Goal: Information Seeking & Learning: Understand process/instructions

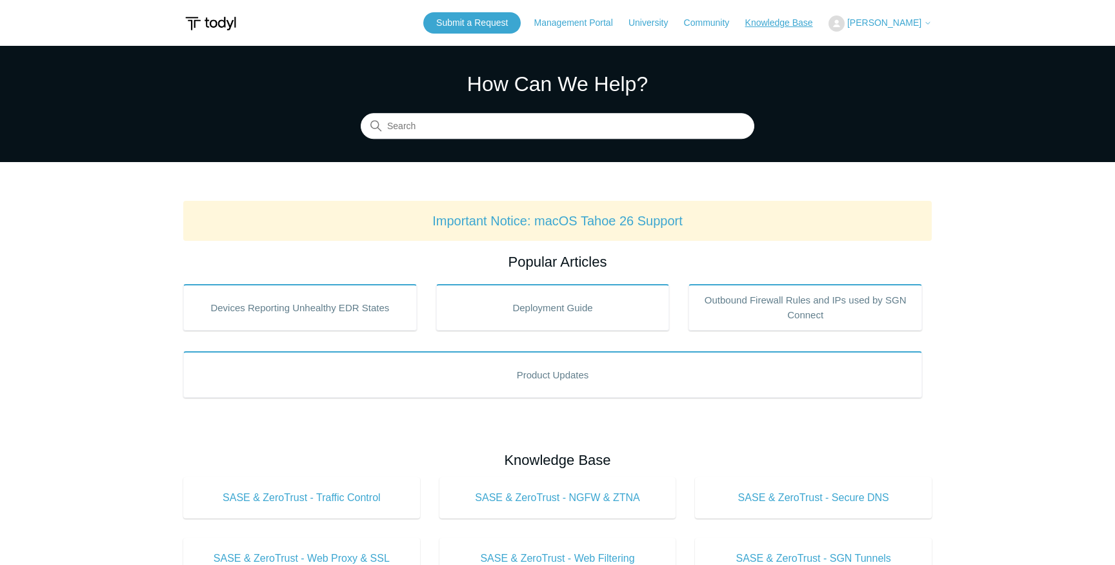
click at [795, 24] on link "Knowledge Base" at bounding box center [785, 23] width 81 height 14
click at [610, 123] on input "Search" at bounding box center [558, 127] width 394 height 26
type input "removal tool"
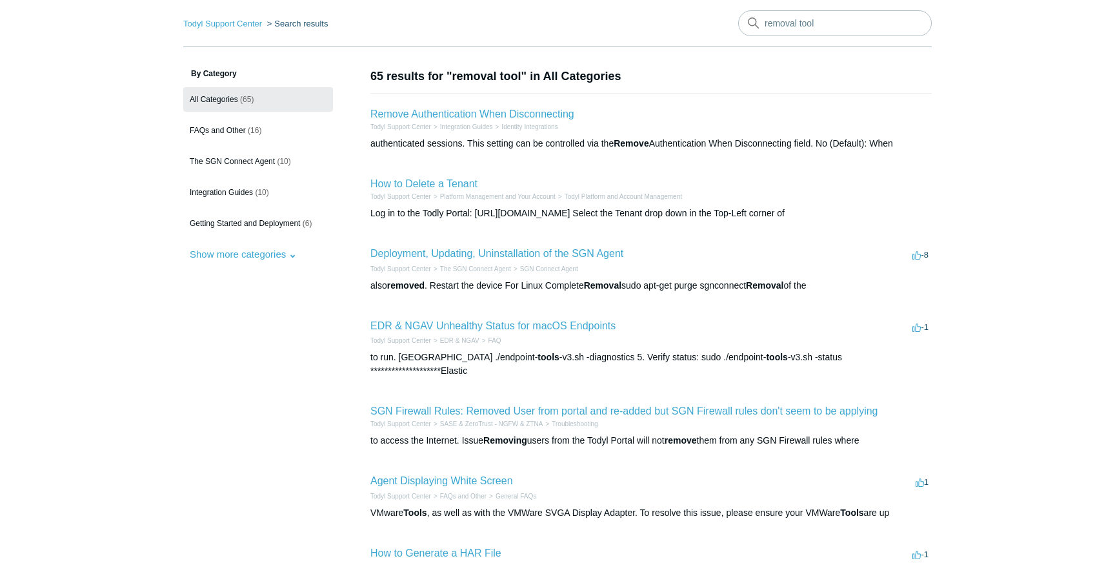
scroll to position [50, 0]
click at [578, 250] on link "Deployment, Updating, Uninstallation of the SGN Agent" at bounding box center [496, 252] width 253 height 11
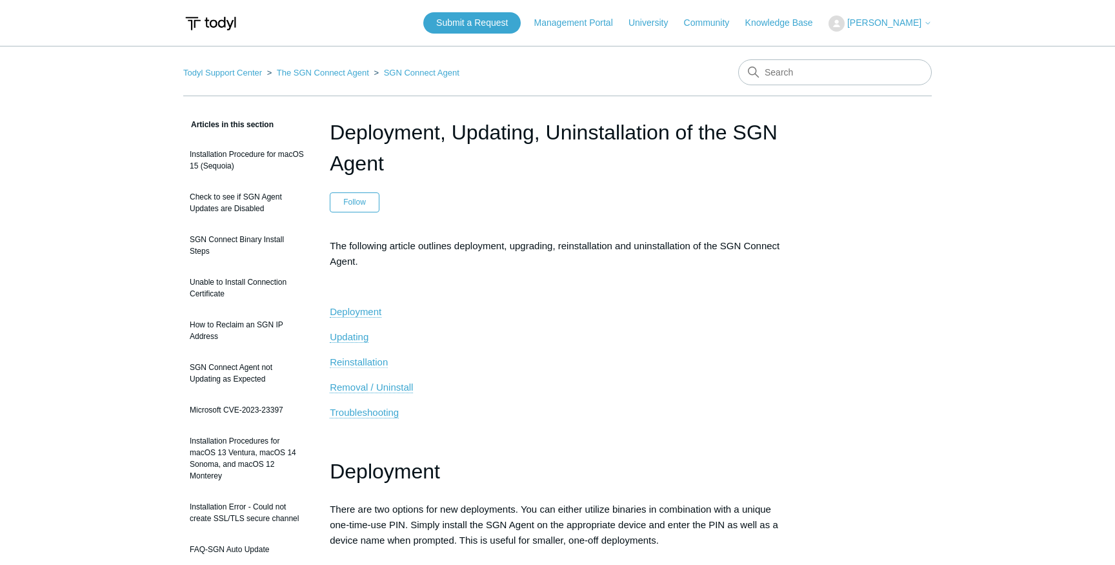
click at [357, 362] on span "Reinstallation" at bounding box center [359, 361] width 58 height 11
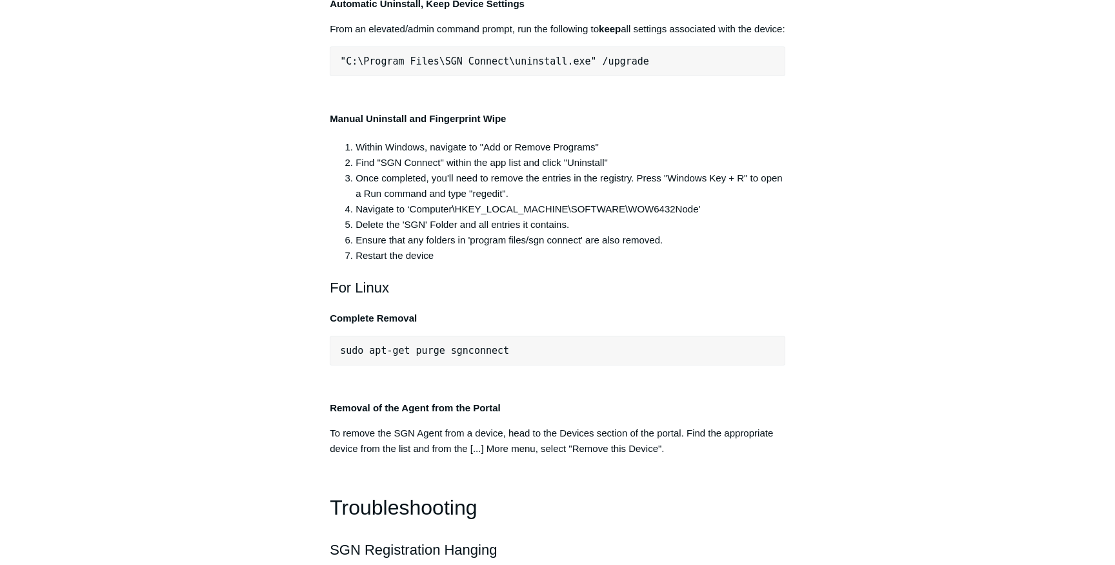
scroll to position [2554, 0]
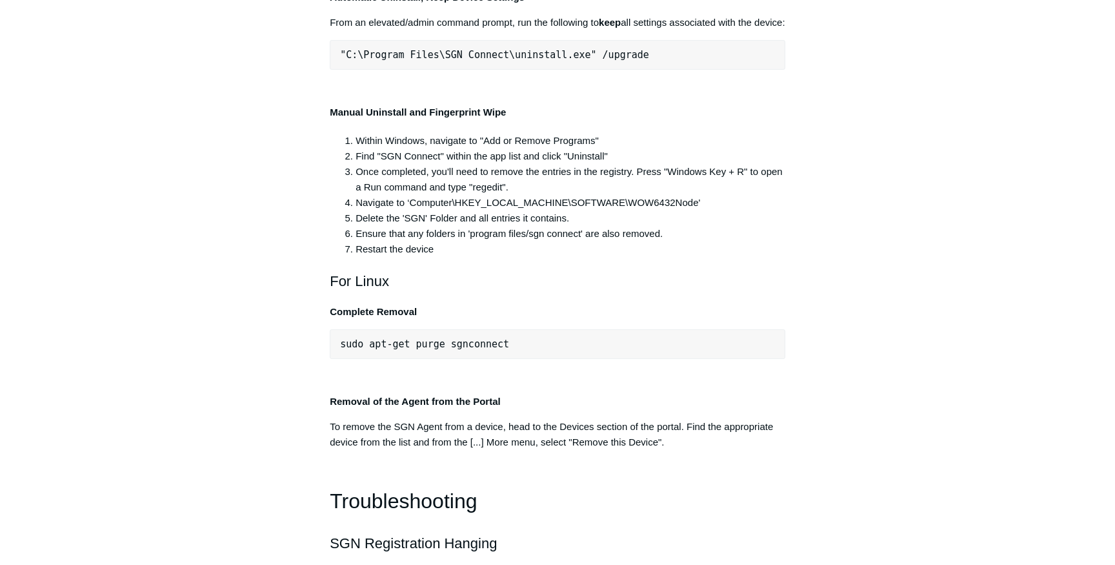
drag, startPoint x: 602, startPoint y: 234, endPoint x: 304, endPoint y: 234, distance: 298.2
drag, startPoint x: 338, startPoint y: 232, endPoint x: 598, endPoint y: 246, distance: 259.8
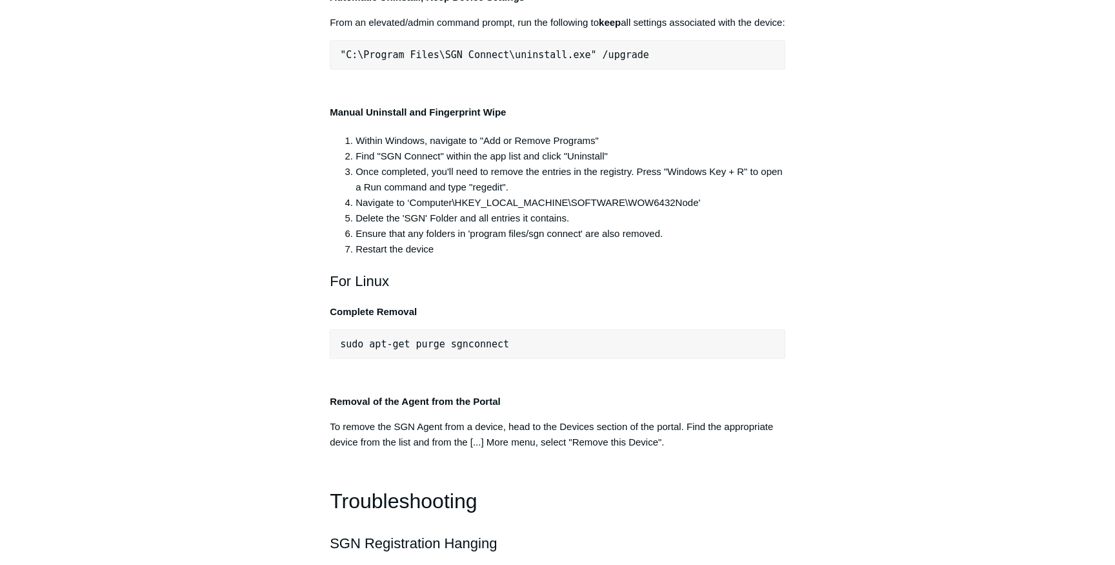
copy span ""C:\Program Files\SGN Connect\uninstall.exe""
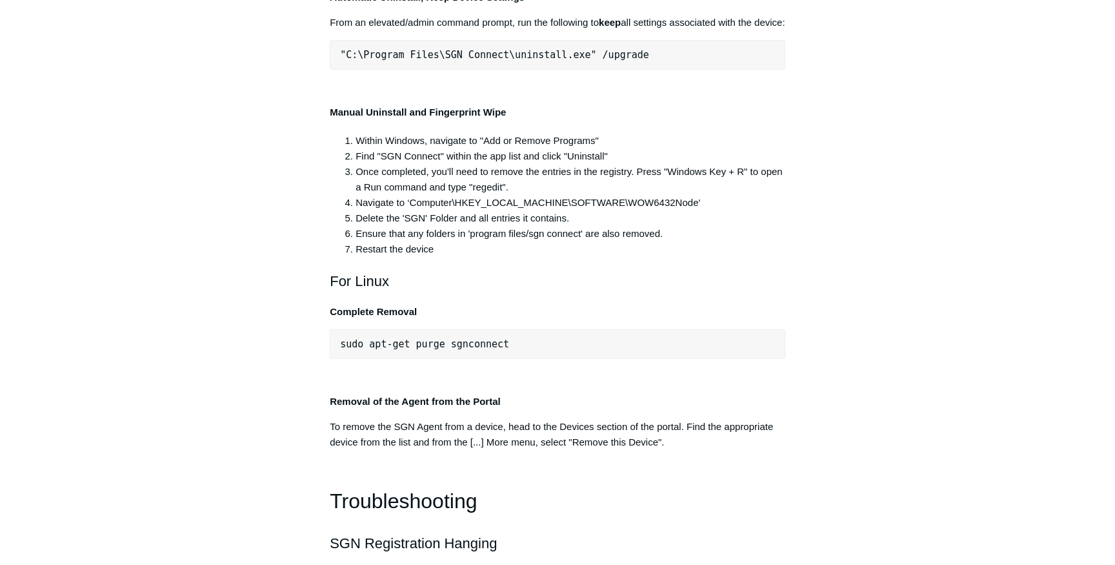
drag, startPoint x: 463, startPoint y: 302, endPoint x: 846, endPoint y: 306, distance: 382.7
drag, startPoint x: 354, startPoint y: 299, endPoint x: 289, endPoint y: 298, distance: 64.5
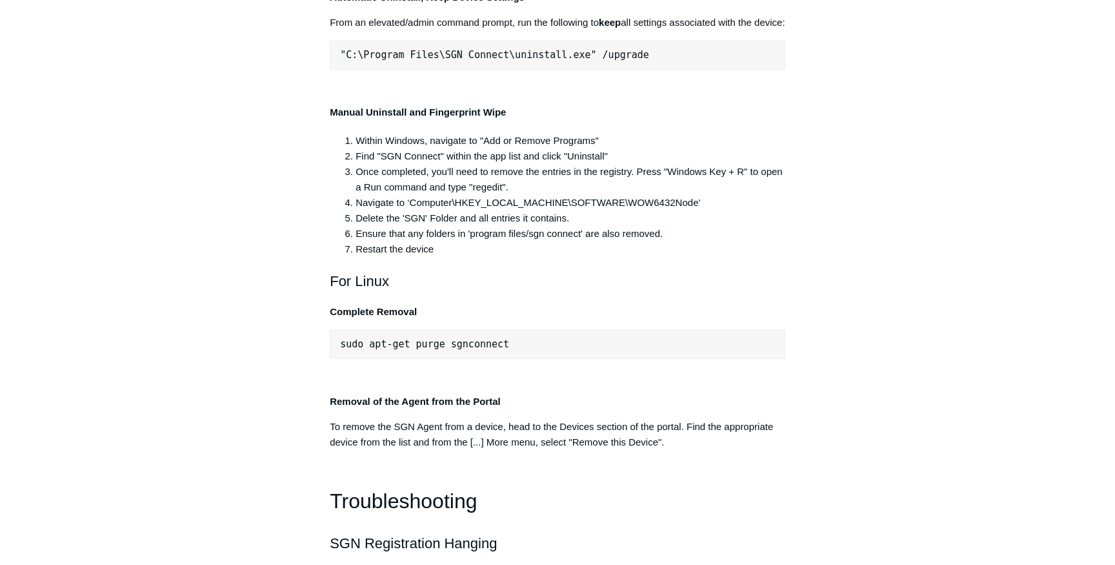
drag, startPoint x: 342, startPoint y: 300, endPoint x: 796, endPoint y: 294, distance: 453.8
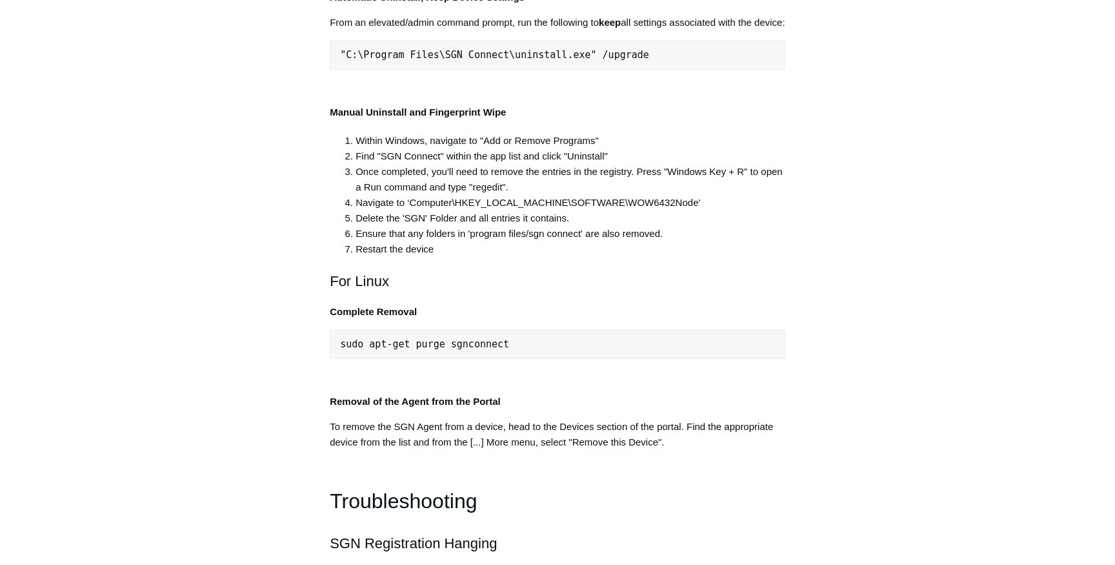
copy pre ""C:\Program Files\SGN Connect\uninstall.exe" /uninstallKey yourMaintenanceKeyHe…"
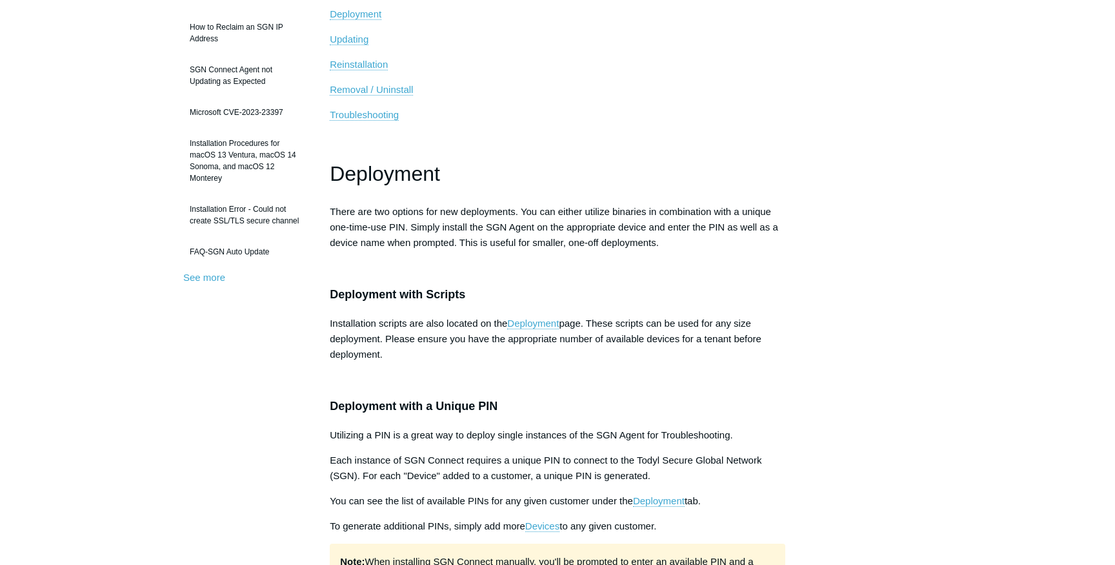
scroll to position [0, 0]
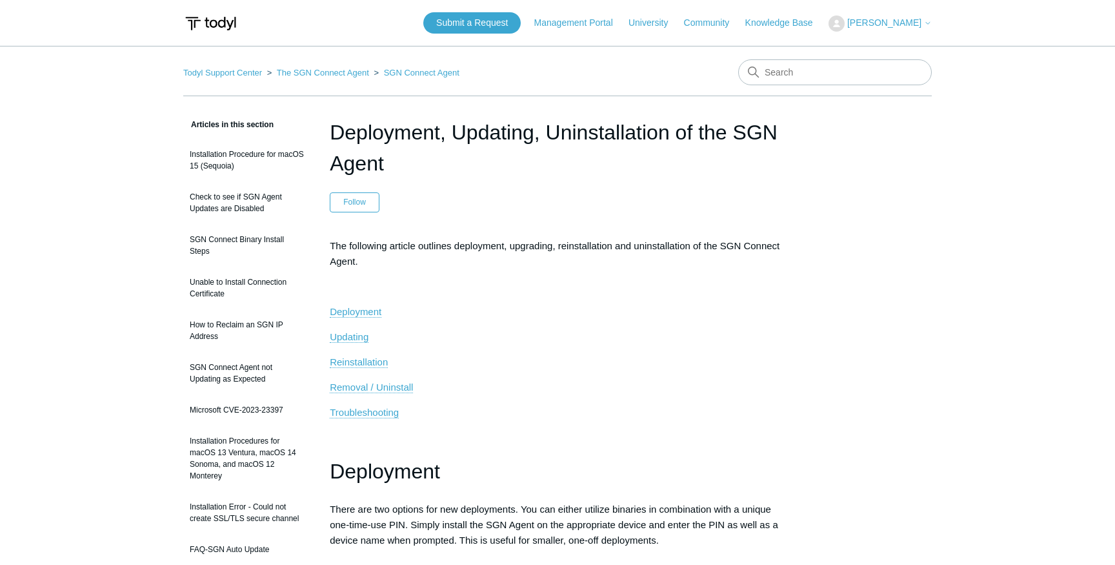
click at [894, 20] on span "[PERSON_NAME]" at bounding box center [884, 22] width 74 height 10
click at [885, 54] on link "My Support Requests" at bounding box center [892, 50] width 126 height 23
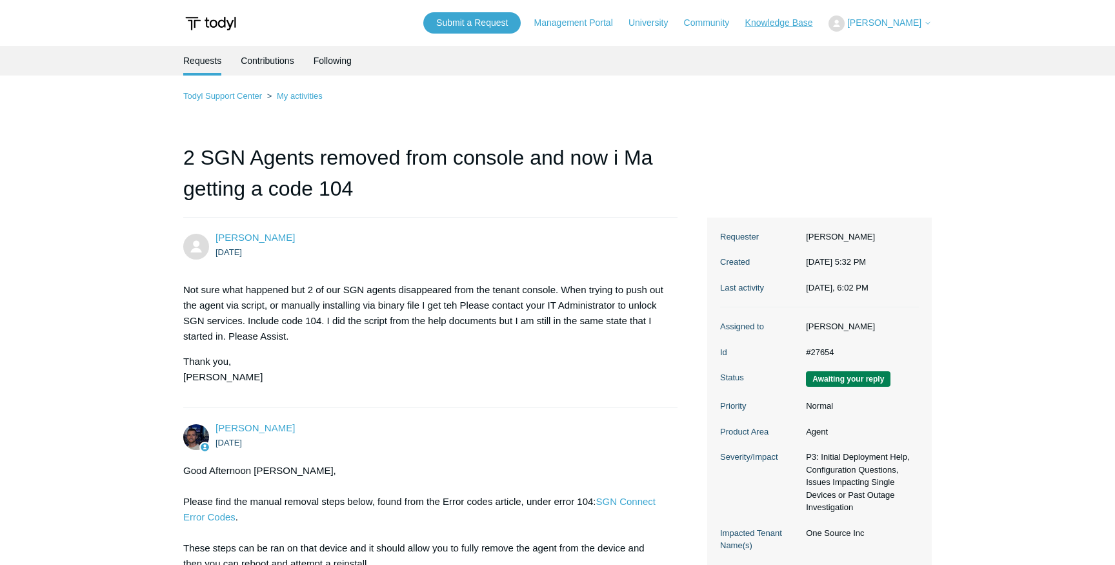
click at [794, 25] on link "Knowledge Base" at bounding box center [785, 23] width 81 height 14
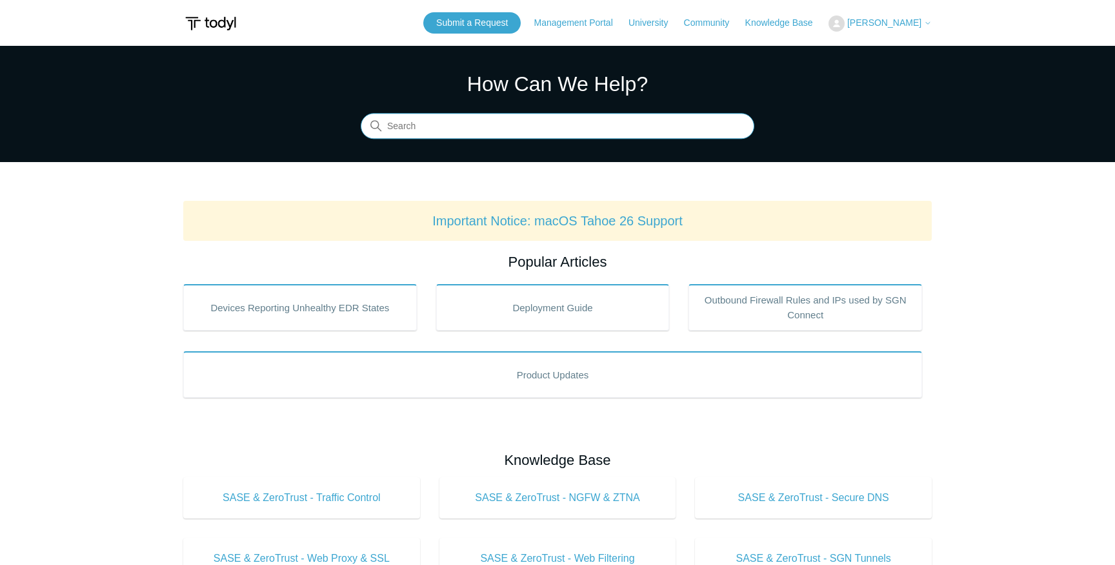
click at [472, 129] on input "Search" at bounding box center [558, 127] width 394 height 26
type input "sgn stuck on registering"
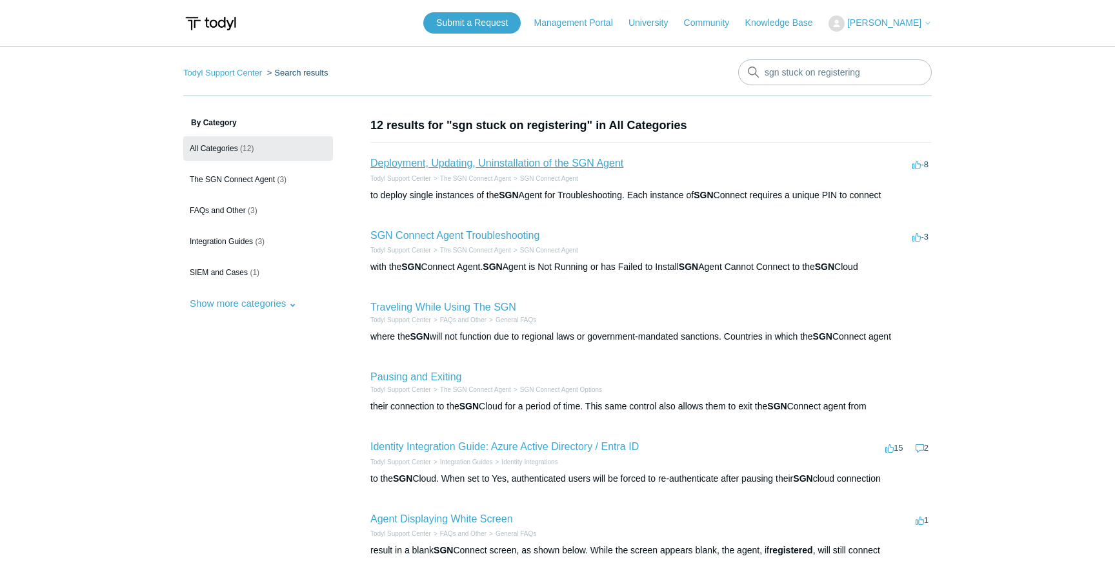
click at [515, 165] on link "Deployment, Updating, Uninstallation of the SGN Agent" at bounding box center [496, 162] width 253 height 11
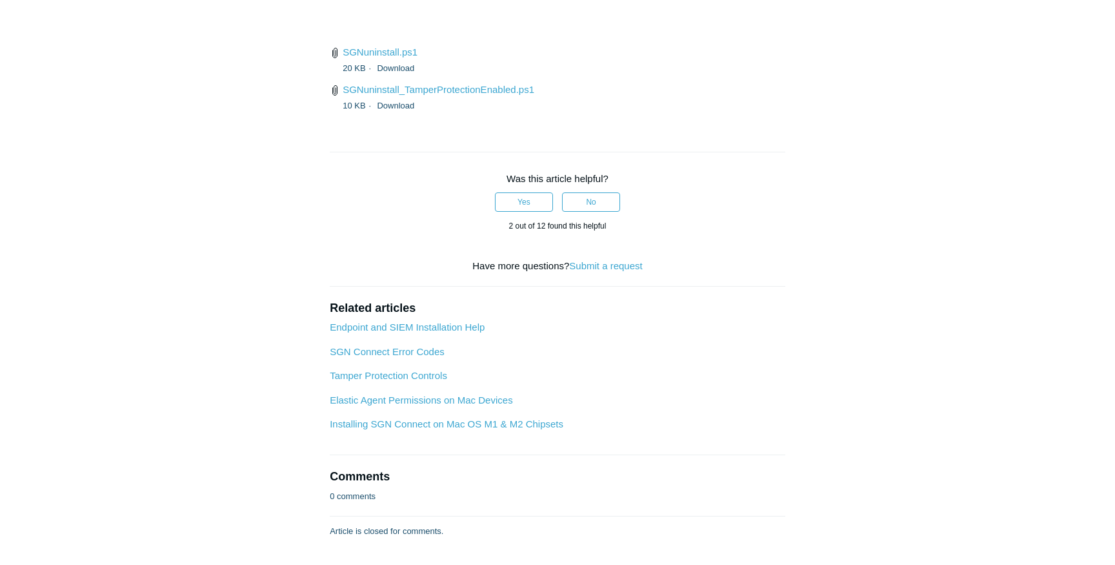
scroll to position [3268, 0]
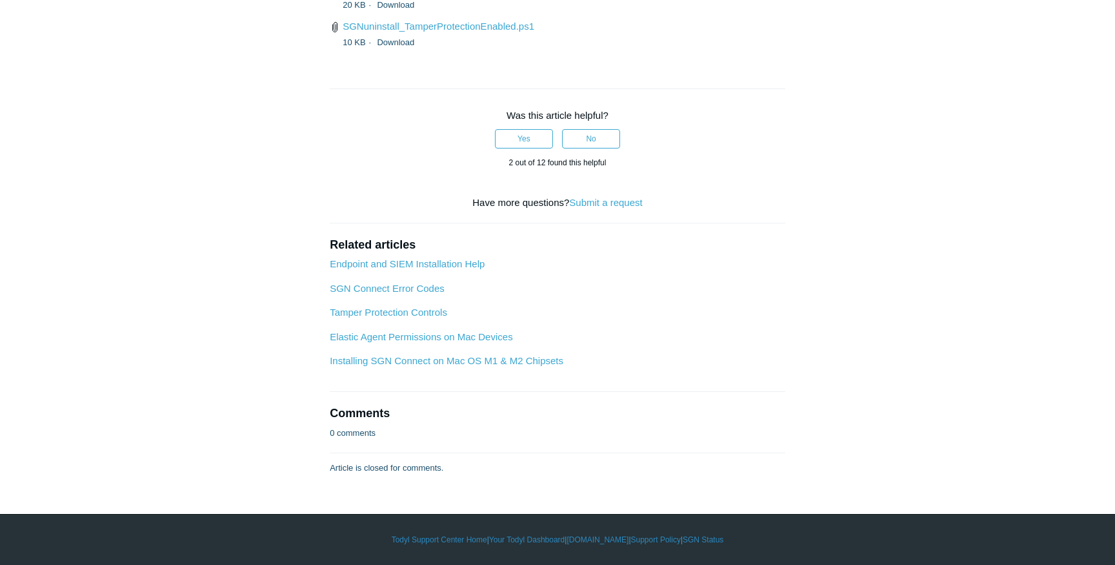
drag, startPoint x: 390, startPoint y: 379, endPoint x: 648, endPoint y: 375, distance: 258.2
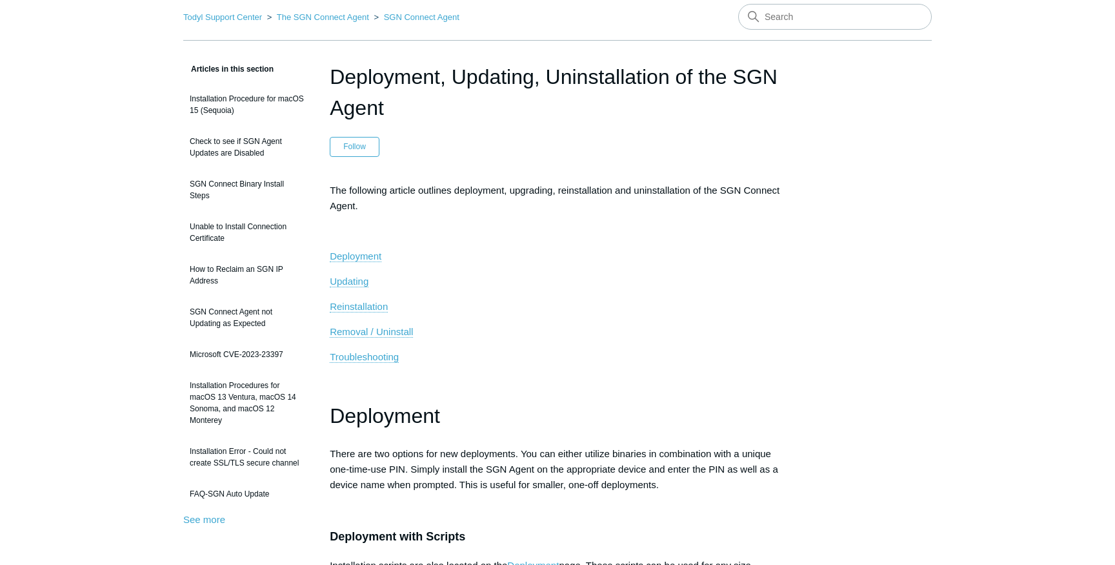
scroll to position [56, 0]
click at [367, 334] on span "Removal / Uninstall" at bounding box center [371, 330] width 83 height 11
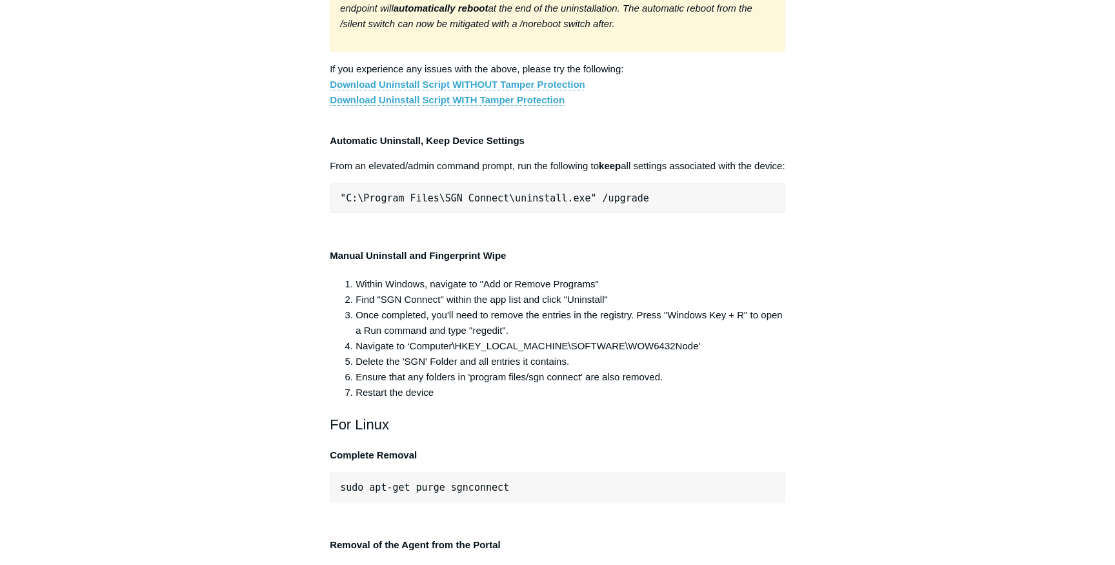
scroll to position [2460, 0]
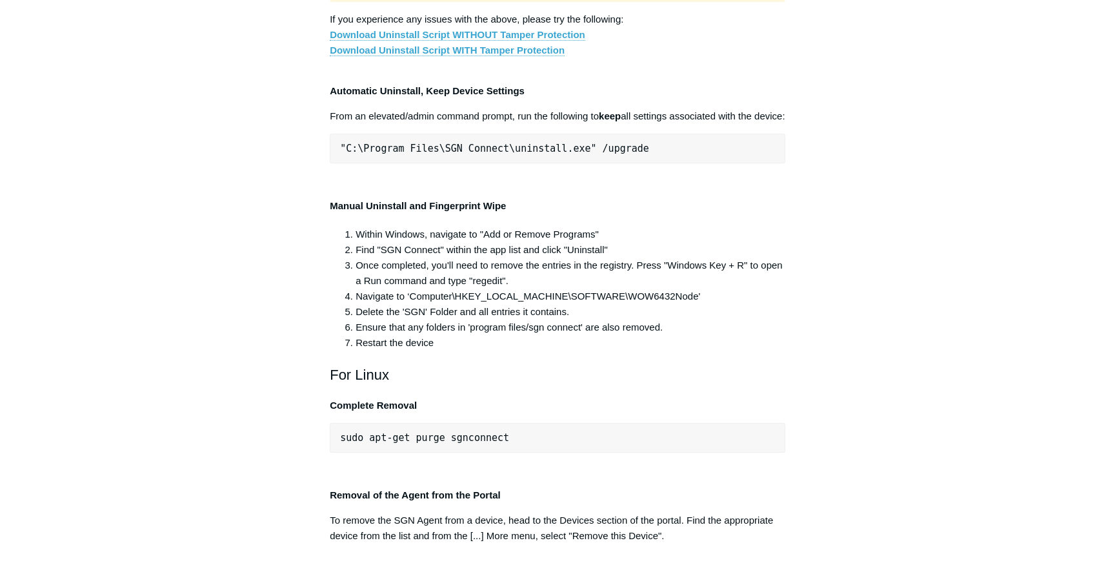
drag, startPoint x: 340, startPoint y: 391, endPoint x: 909, endPoint y: 405, distance: 569.4
copy pre ""C:\Program Files\SGN Connect\uninstall.exe" /uninstallKey yourMaintenanceKeyHe…"
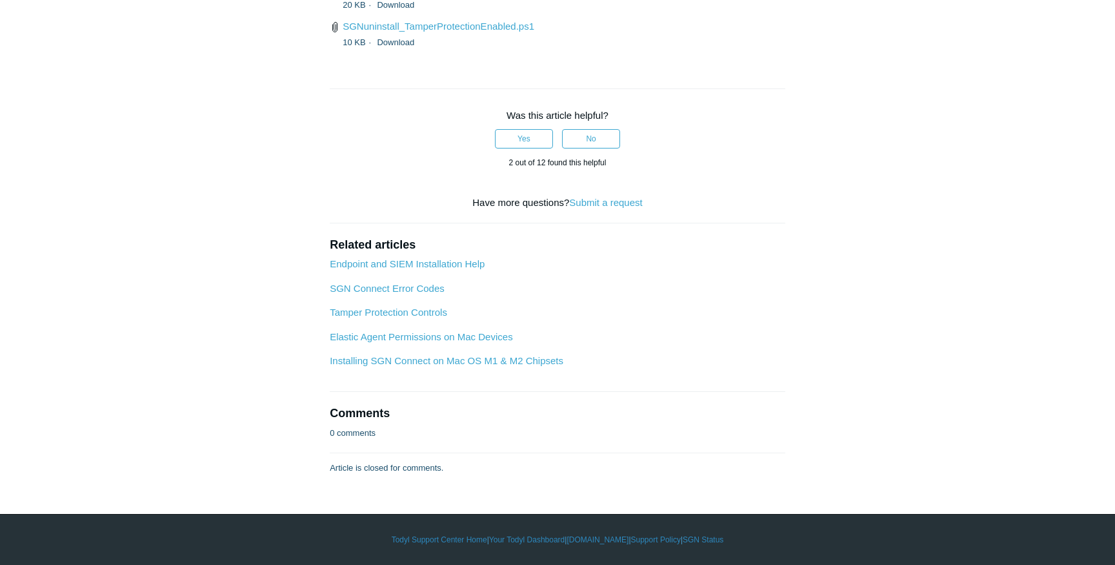
scroll to position [3551, 0]
